Goal: Transaction & Acquisition: Purchase product/service

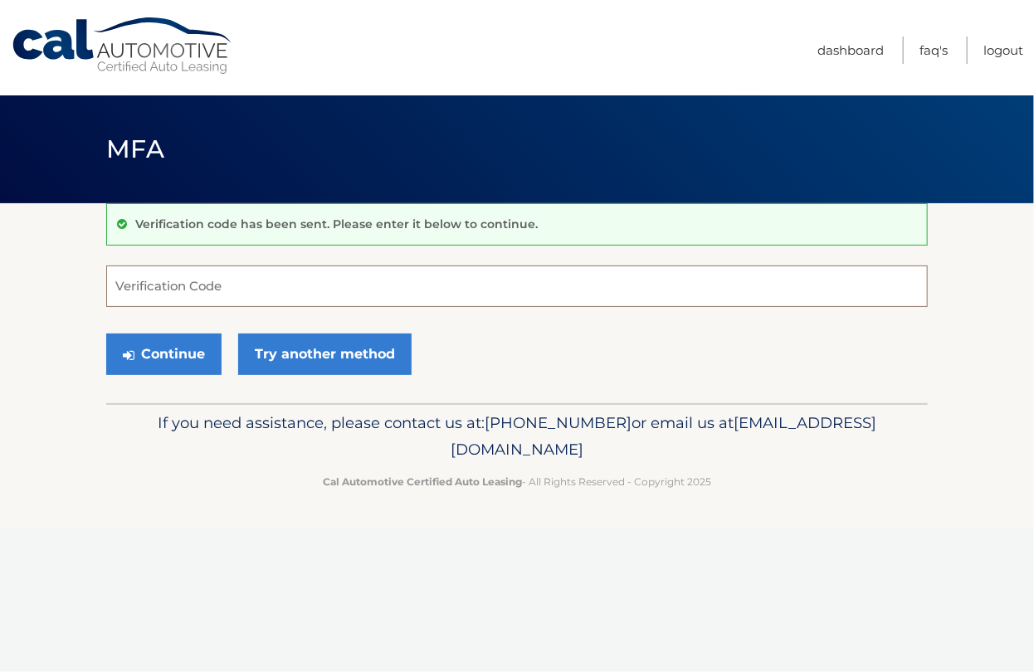
click at [166, 294] on input "Verification Code" at bounding box center [516, 285] width 821 height 41
type input "773654"
click at [137, 344] on button "Continue" at bounding box center [163, 353] width 115 height 41
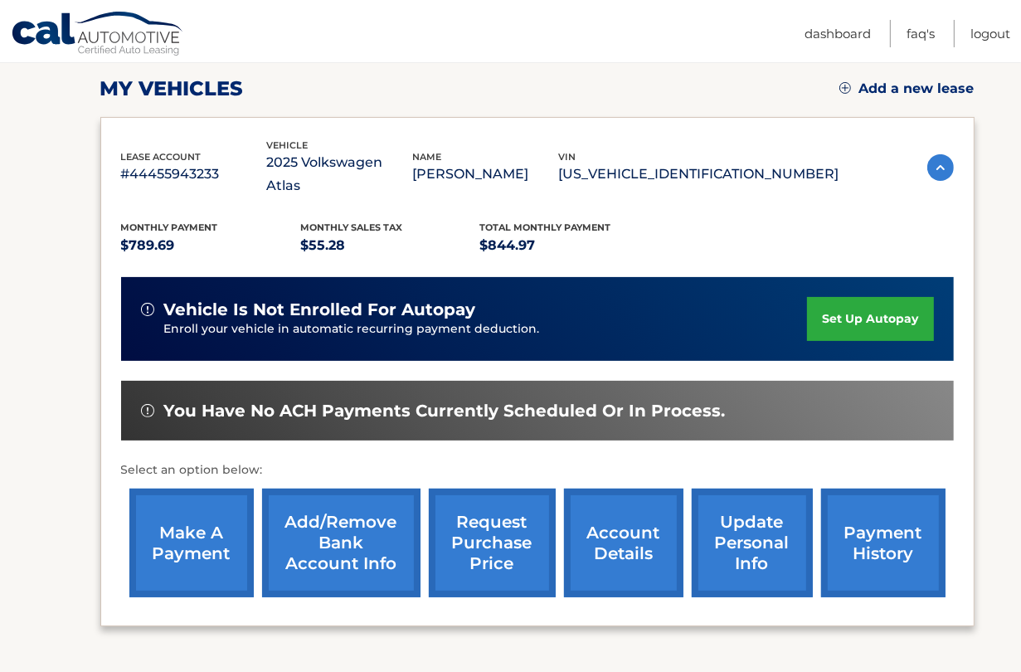
scroll to position [331, 0]
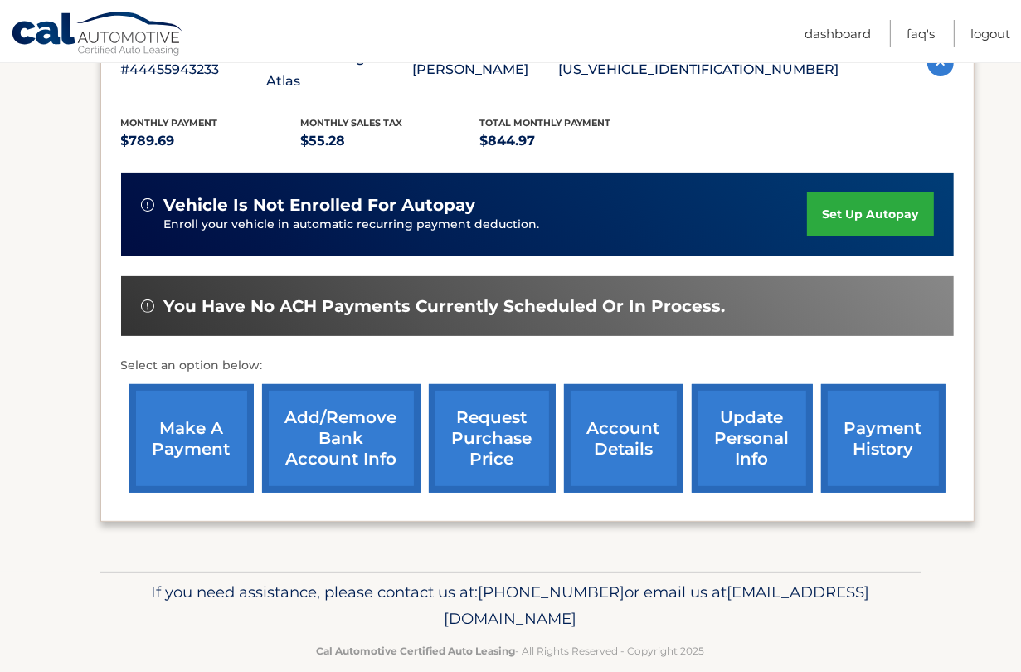
click at [214, 434] on link "make a payment" at bounding box center [191, 438] width 124 height 109
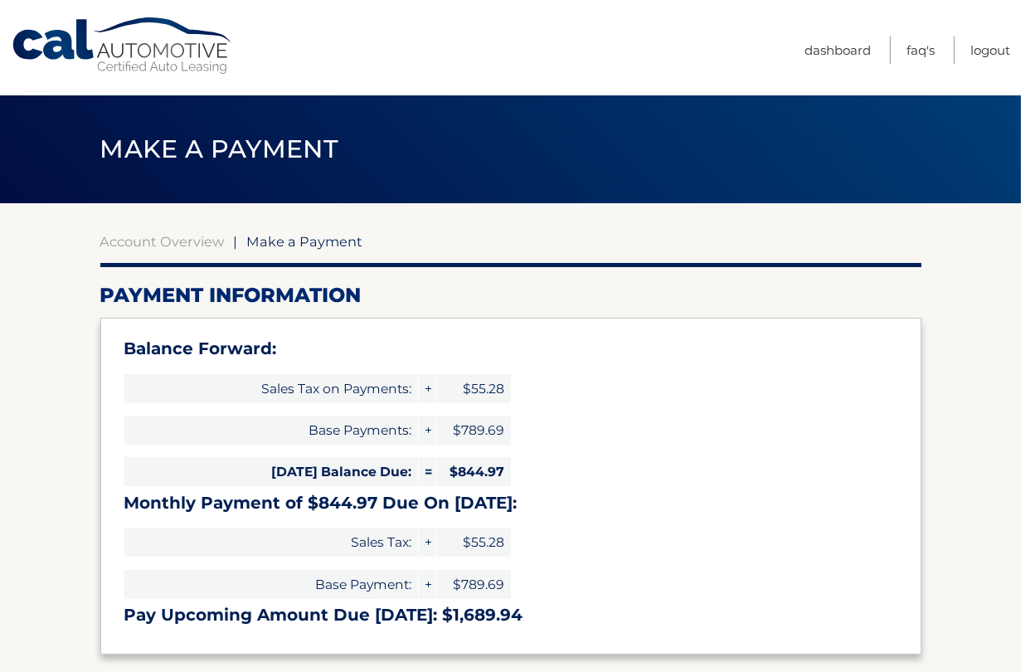
select select "MTU1MzA0ZDAtNGM0Ni00MzgxLWEyMjAtYmQ2MzZmMzMzYTYx"
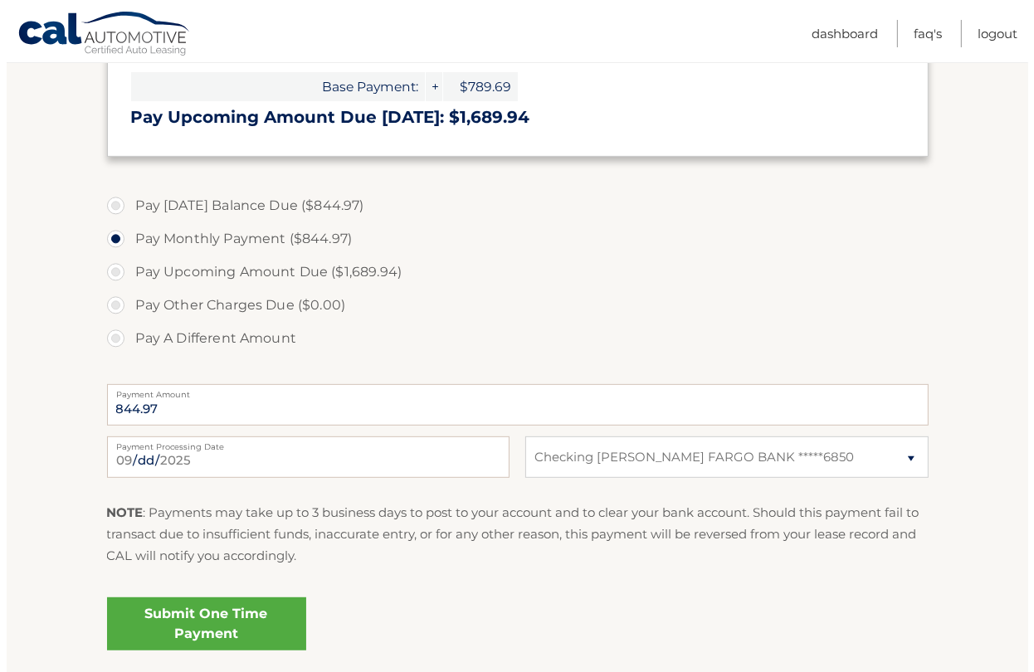
scroll to position [581, 0]
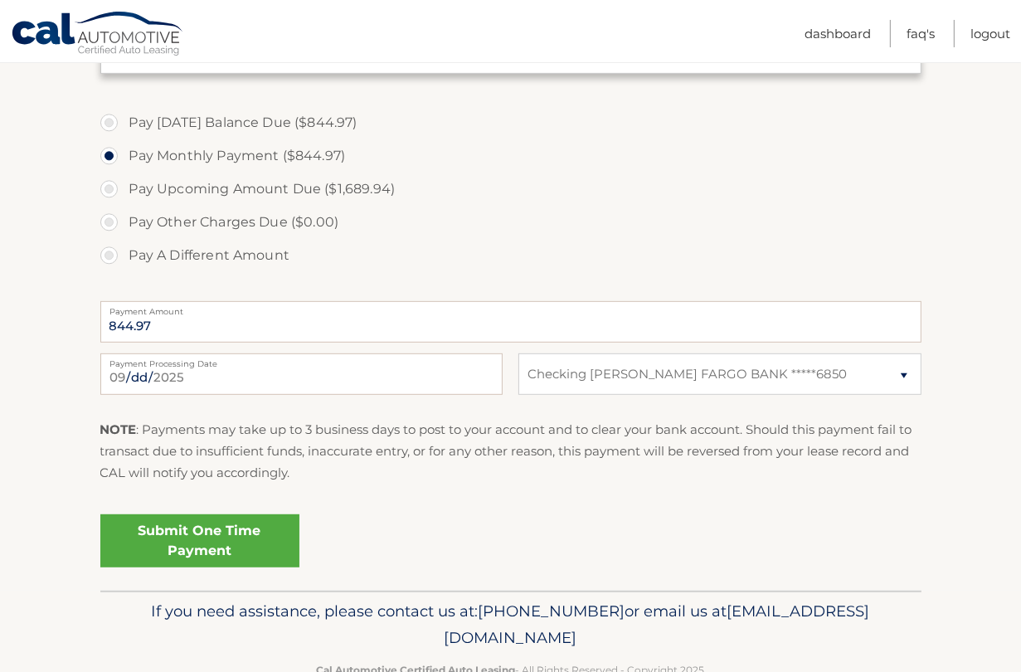
click at [243, 554] on link "Submit One Time Payment" at bounding box center [199, 540] width 199 height 53
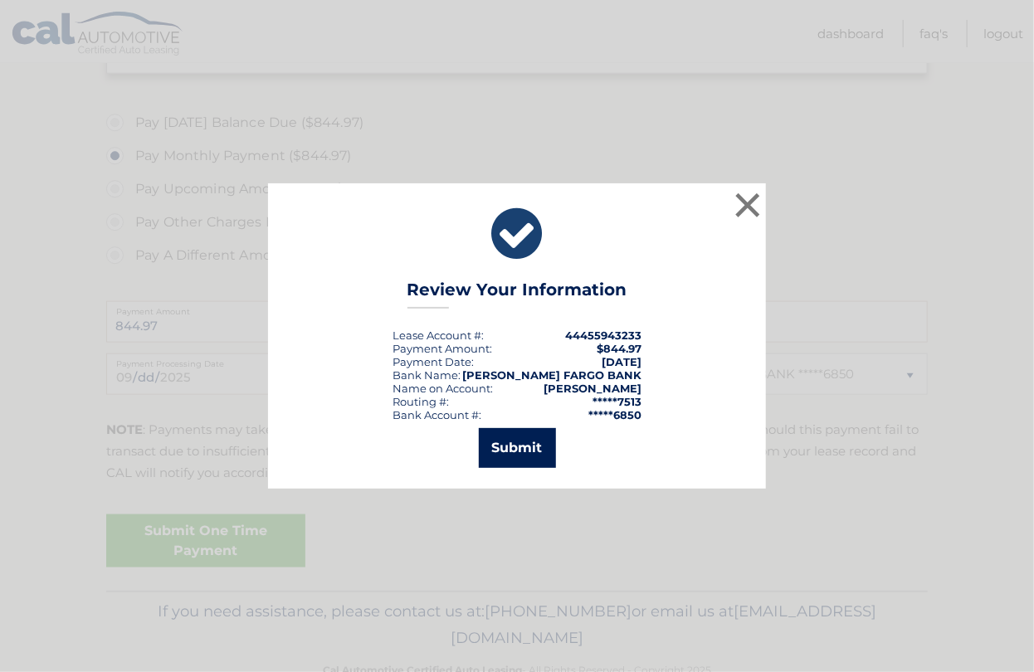
click at [512, 453] on button "Submit" at bounding box center [517, 448] width 77 height 40
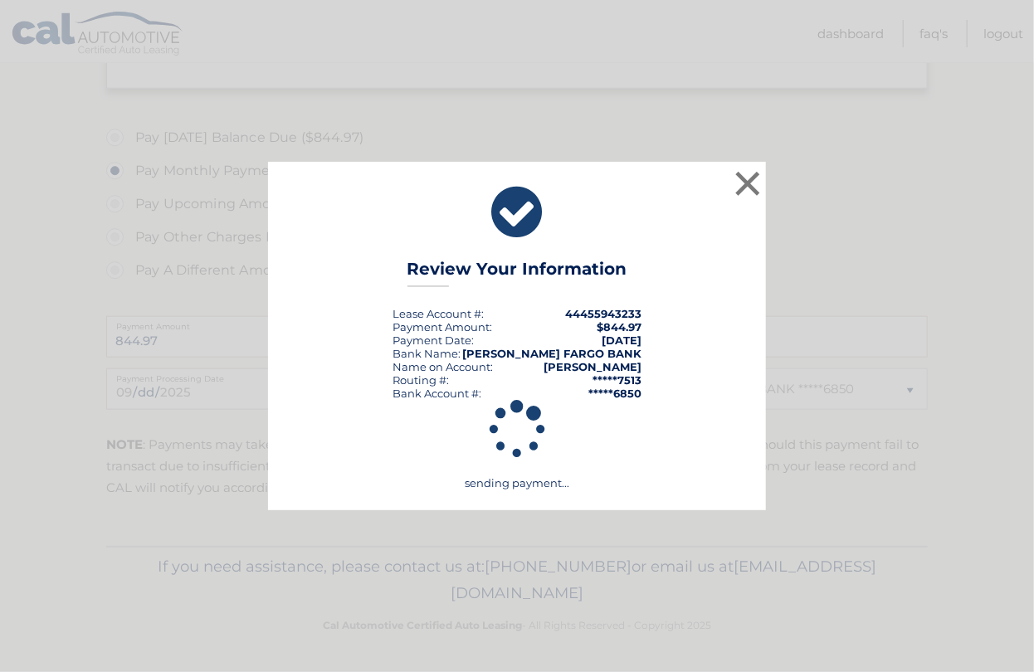
scroll to position [564, 0]
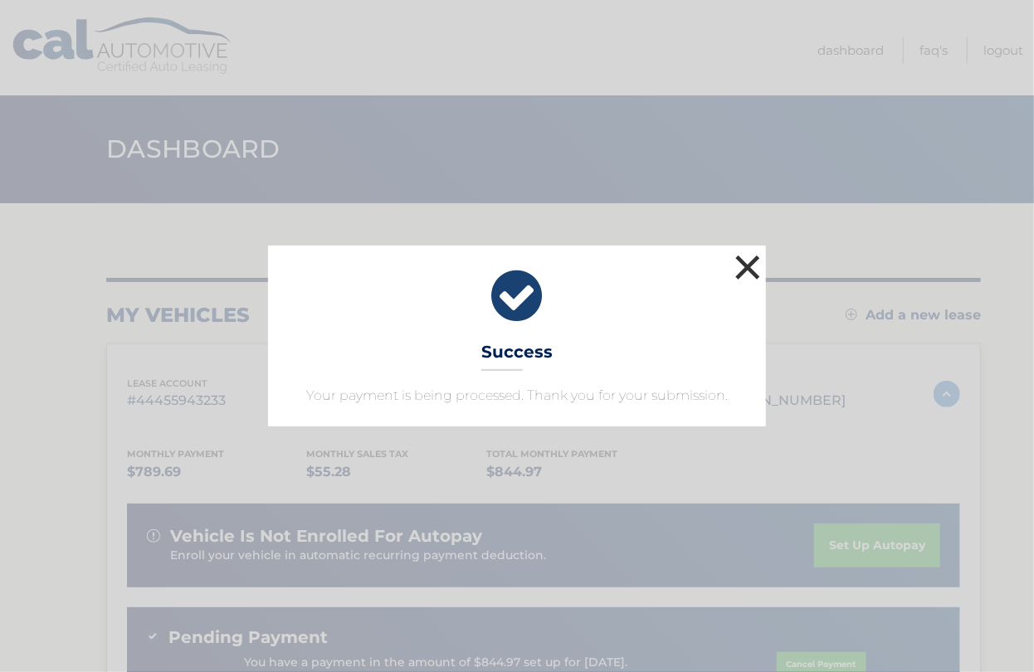
click at [761, 260] on button "×" at bounding box center [747, 267] width 33 height 33
